Goal: Transaction & Acquisition: Purchase product/service

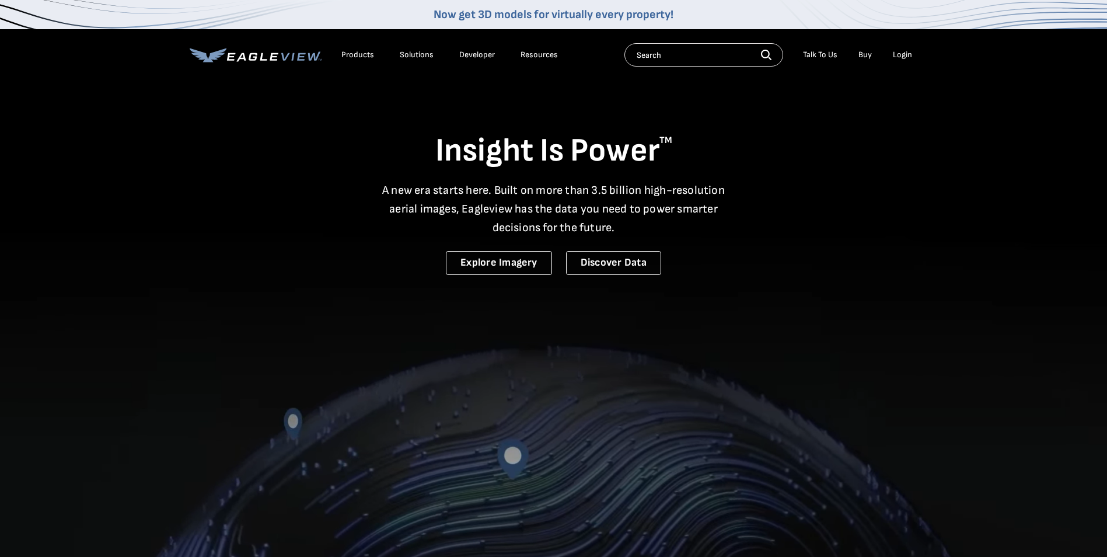
click at [905, 55] on div "Login" at bounding box center [902, 55] width 19 height 11
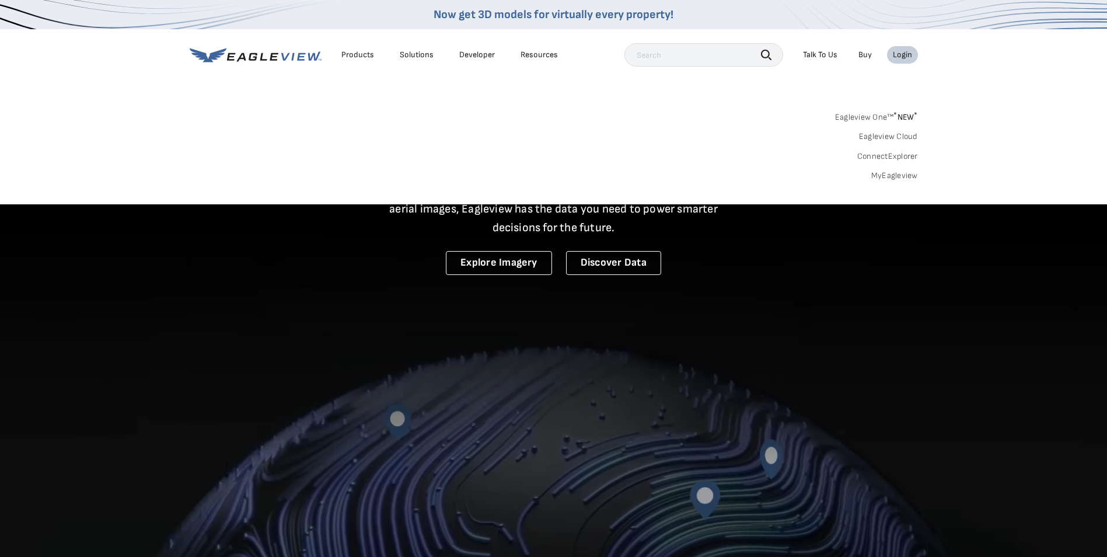
click at [899, 176] on link "MyEagleview" at bounding box center [894, 175] width 47 height 11
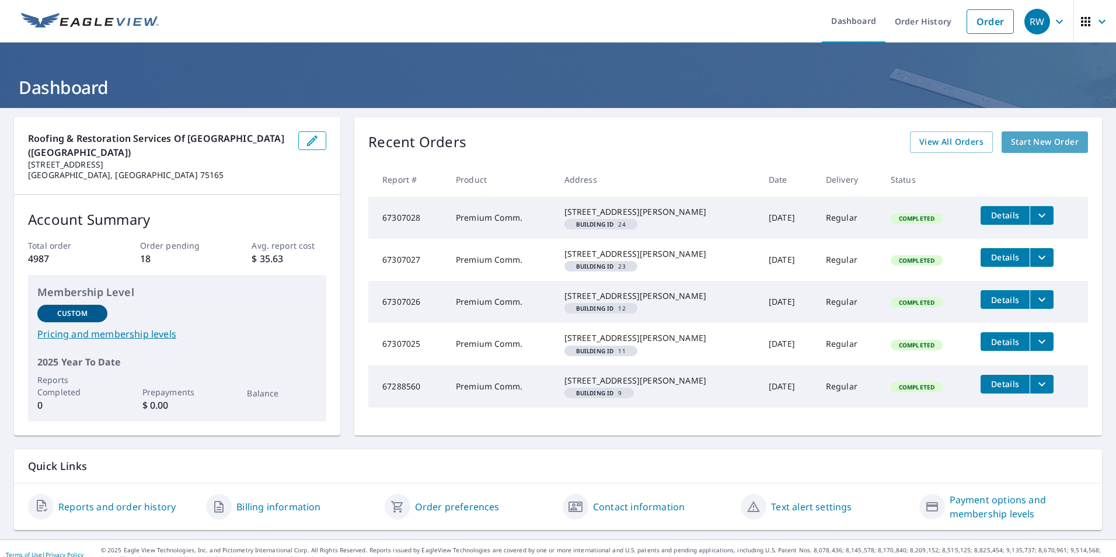
click at [1018, 138] on span "Start New Order" at bounding box center [1045, 142] width 68 height 15
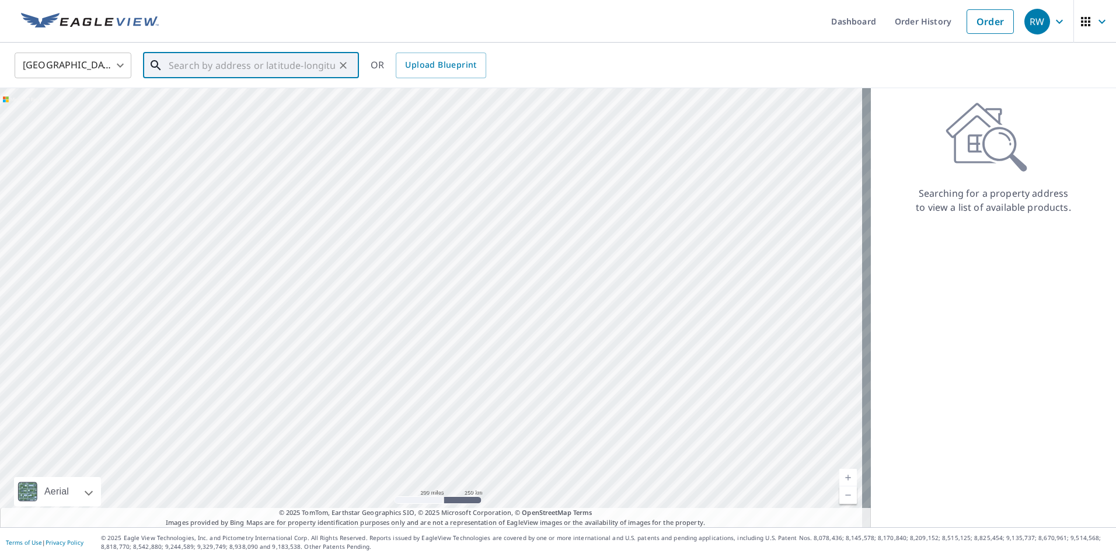
click at [267, 67] on input "text" at bounding box center [252, 65] width 166 height 33
click at [202, 109] on p "[GEOGRAPHIC_DATA]" at bounding box center [257, 112] width 183 height 12
type input "[STREET_ADDRESS]"
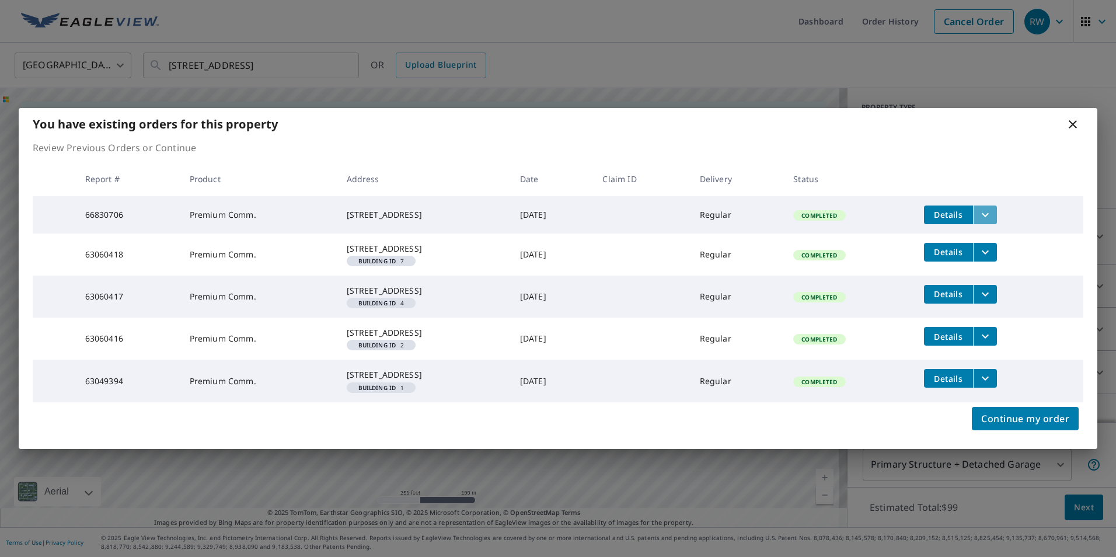
click at [985, 208] on icon "filesDropdownBtn-66830706" at bounding box center [985, 215] width 14 height 14
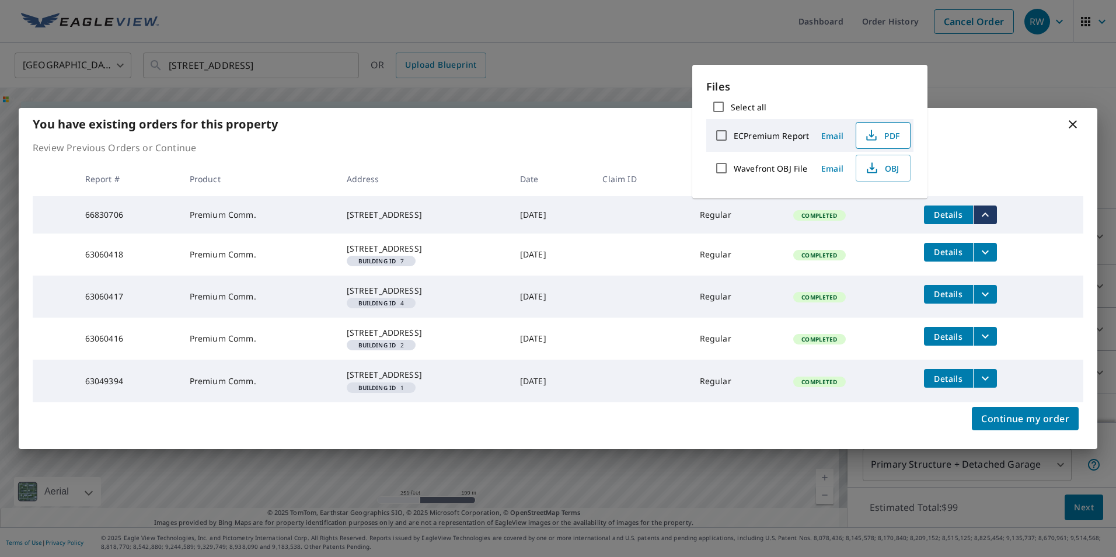
click at [881, 141] on span "PDF" at bounding box center [881, 135] width 37 height 14
click at [987, 245] on icon "filesDropdownBtn-63060418" at bounding box center [985, 252] width 14 height 14
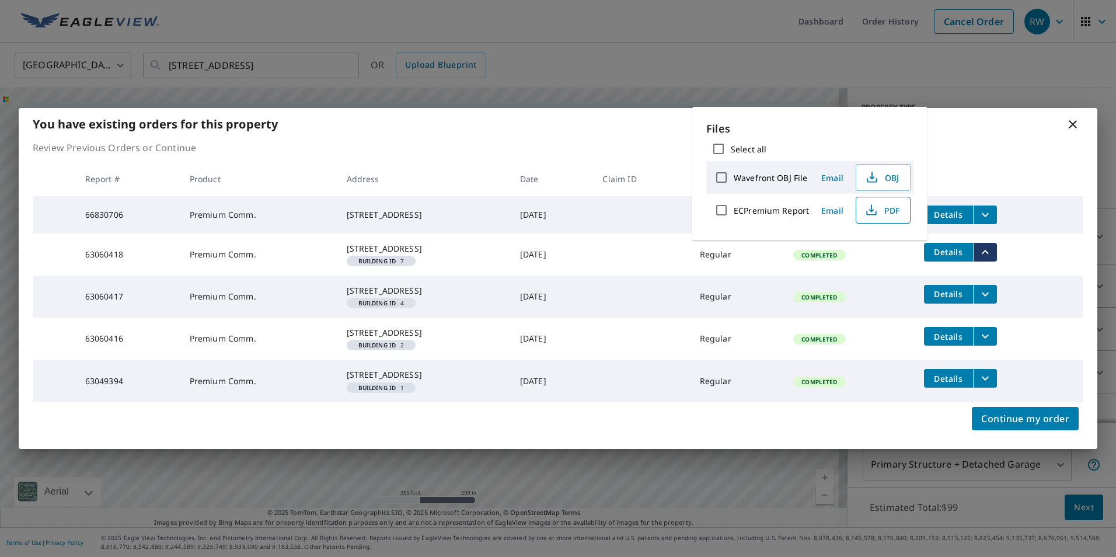
click at [890, 208] on span "PDF" at bounding box center [881, 210] width 37 height 14
click at [880, 207] on span "PDF" at bounding box center [881, 210] width 37 height 14
click at [990, 287] on icon "filesDropdownBtn-63060417" at bounding box center [985, 294] width 14 height 14
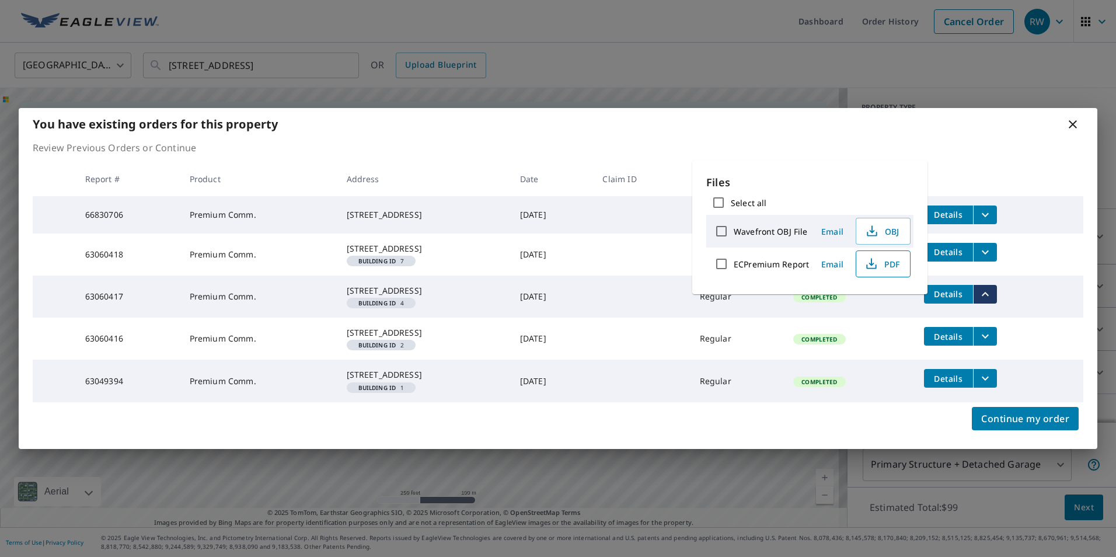
click at [898, 264] on span "PDF" at bounding box center [881, 264] width 37 height 14
click at [988, 245] on icon "filesDropdownBtn-63060418" at bounding box center [985, 252] width 14 height 14
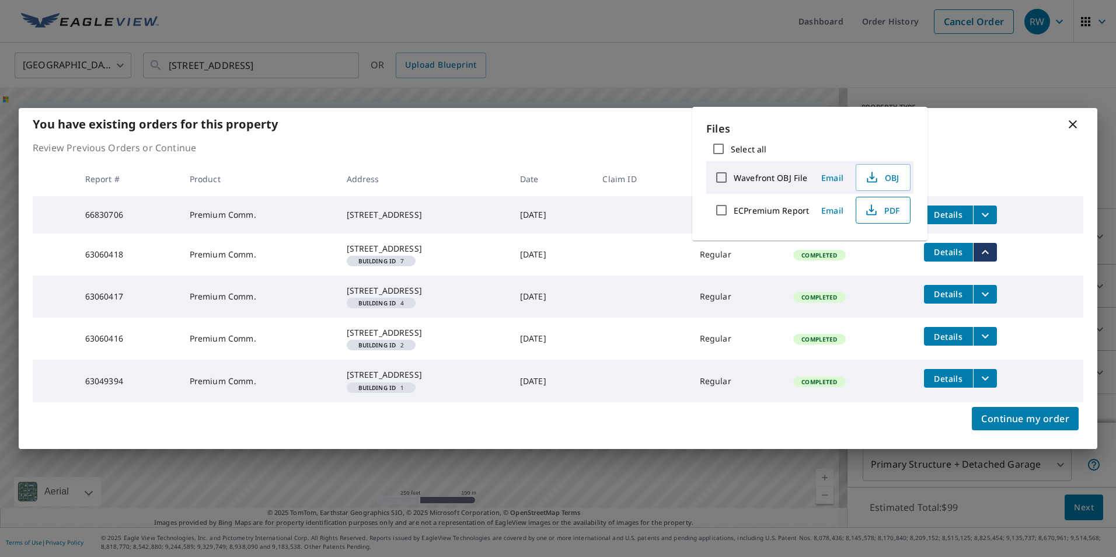
click at [879, 206] on span "PDF" at bounding box center [881, 210] width 37 height 14
click at [988, 385] on icon "filesDropdownBtn-63049394" at bounding box center [985, 378] width 14 height 14
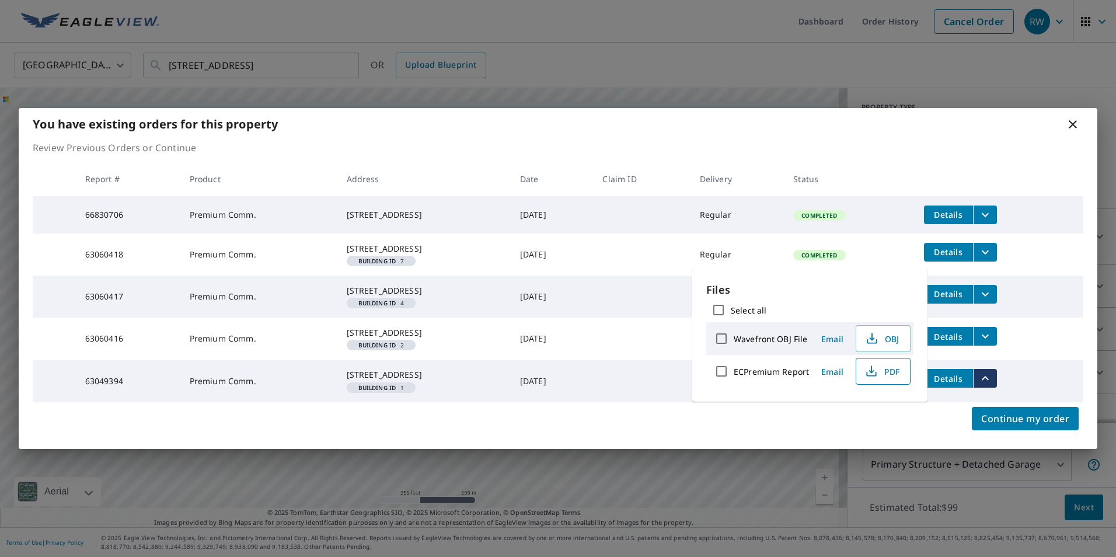
click at [882, 372] on span "PDF" at bounding box center [881, 371] width 37 height 14
click at [1018, 426] on span "Continue my order" at bounding box center [1025, 418] width 88 height 16
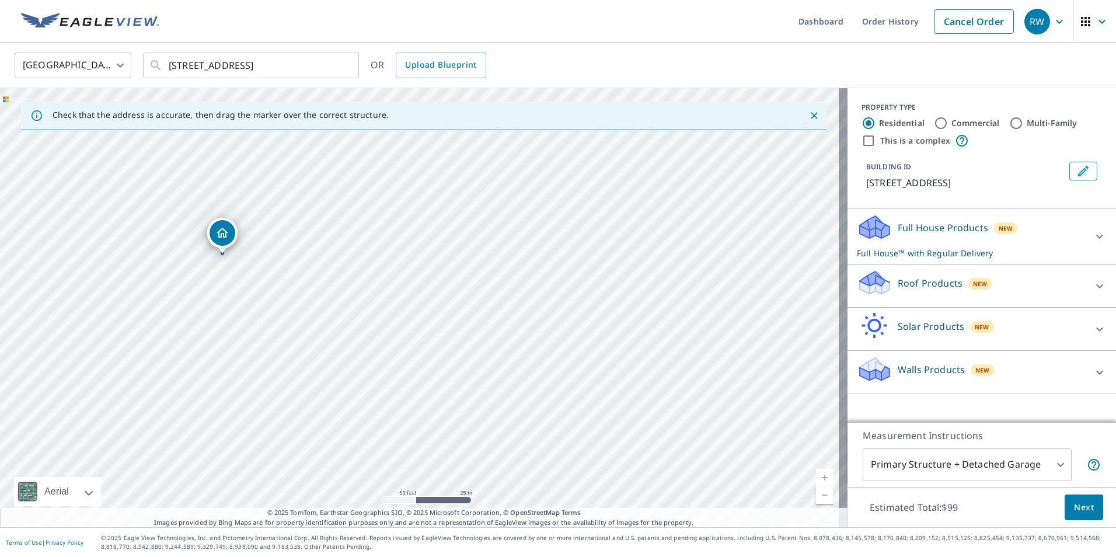
drag, startPoint x: 365, startPoint y: 359, endPoint x: 396, endPoint y: 356, distance: 31.7
click at [396, 356] on div "[STREET_ADDRESS]" at bounding box center [423, 307] width 847 height 439
drag, startPoint x: 309, startPoint y: 302, endPoint x: 140, endPoint y: 363, distance: 179.9
click at [934, 118] on input "Commercial" at bounding box center [941, 123] width 14 height 14
radio input "true"
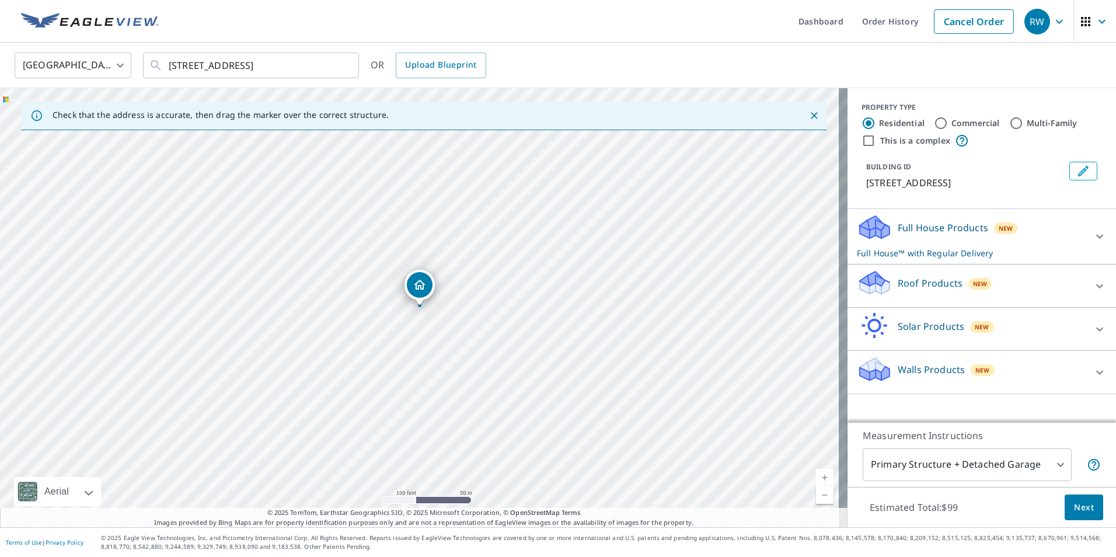
type input "4"
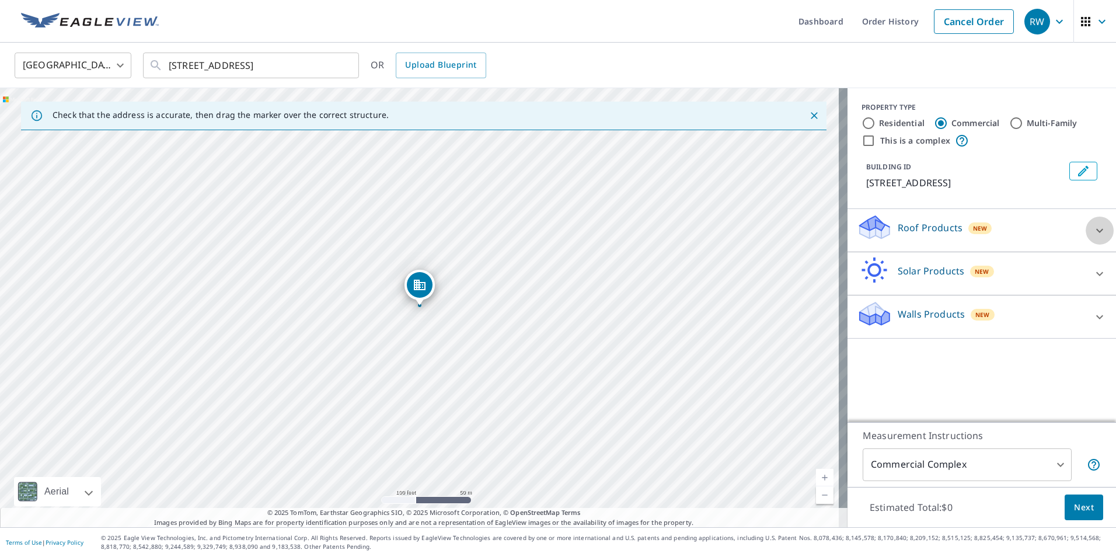
click at [1093, 230] on icon at bounding box center [1099, 230] width 14 height 14
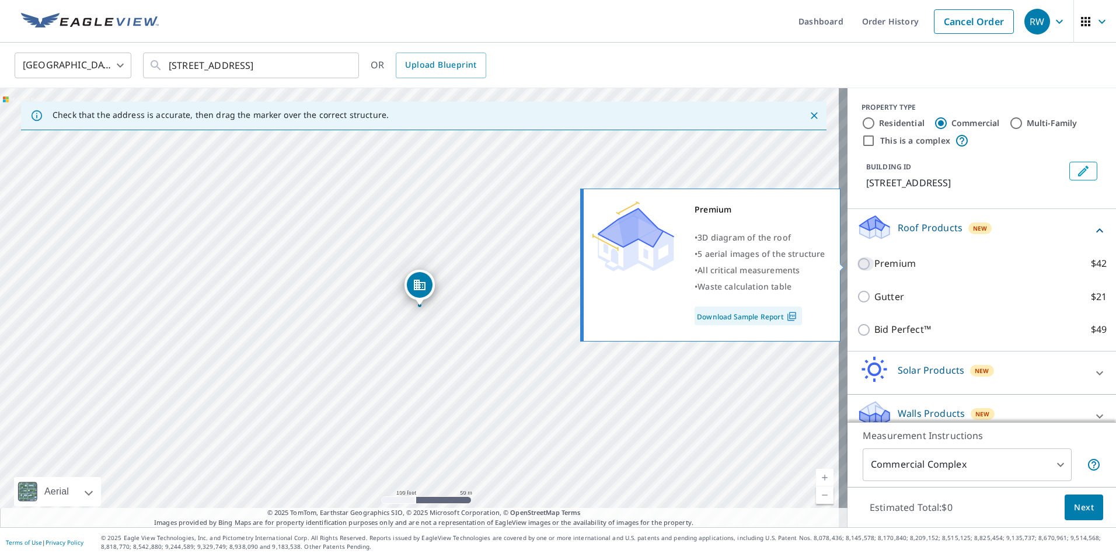
click at [857, 264] on input "Premium $42" at bounding box center [865, 264] width 18 height 14
checkbox input "true"
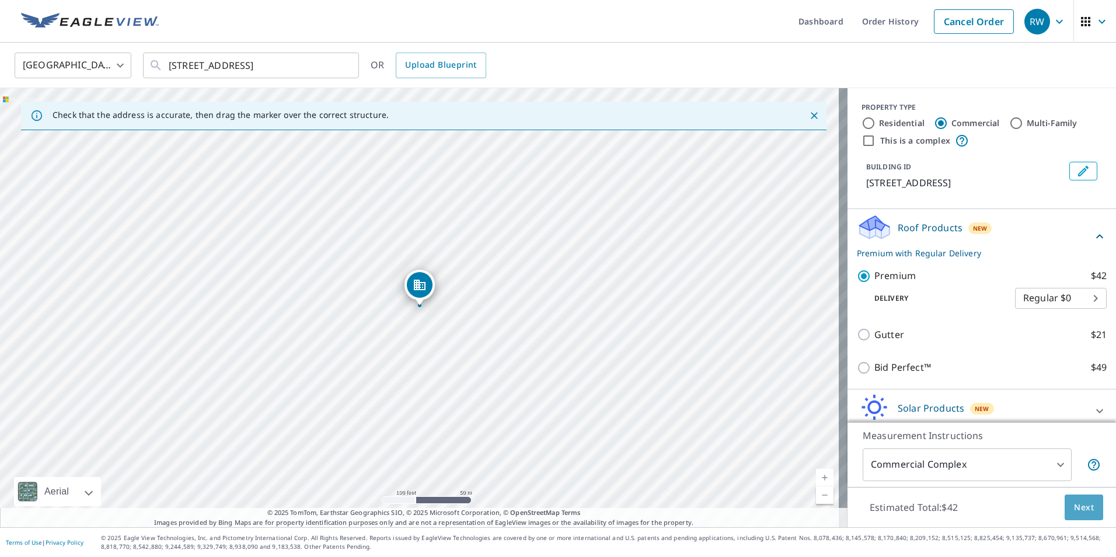
click at [1074, 506] on span "Next" at bounding box center [1084, 507] width 20 height 15
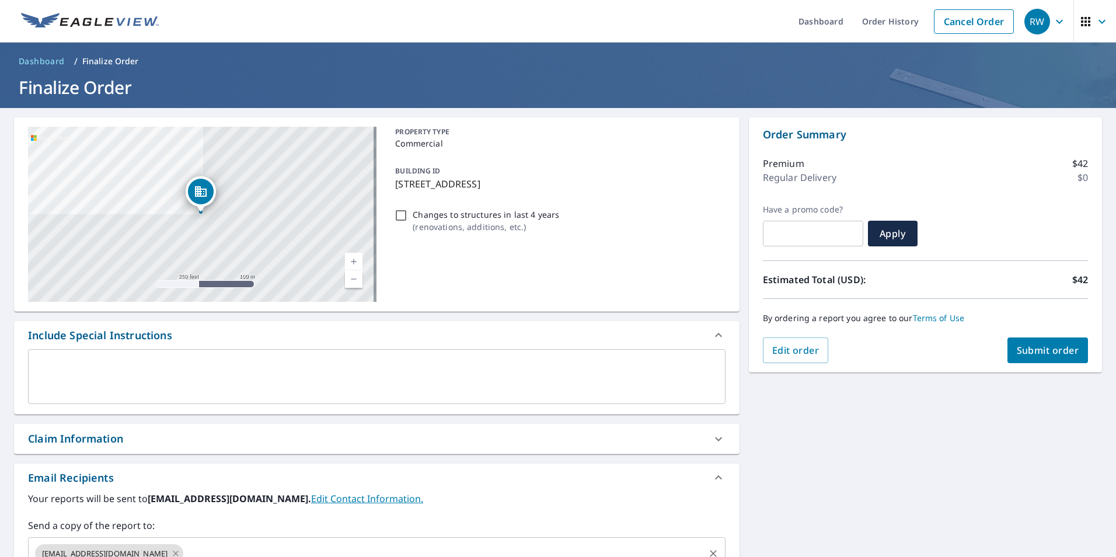
click at [171, 551] on icon at bounding box center [175, 553] width 9 height 13
click at [1036, 352] on span "Submit order" at bounding box center [1047, 350] width 62 height 13
